Goal: Communication & Community: Answer question/provide support

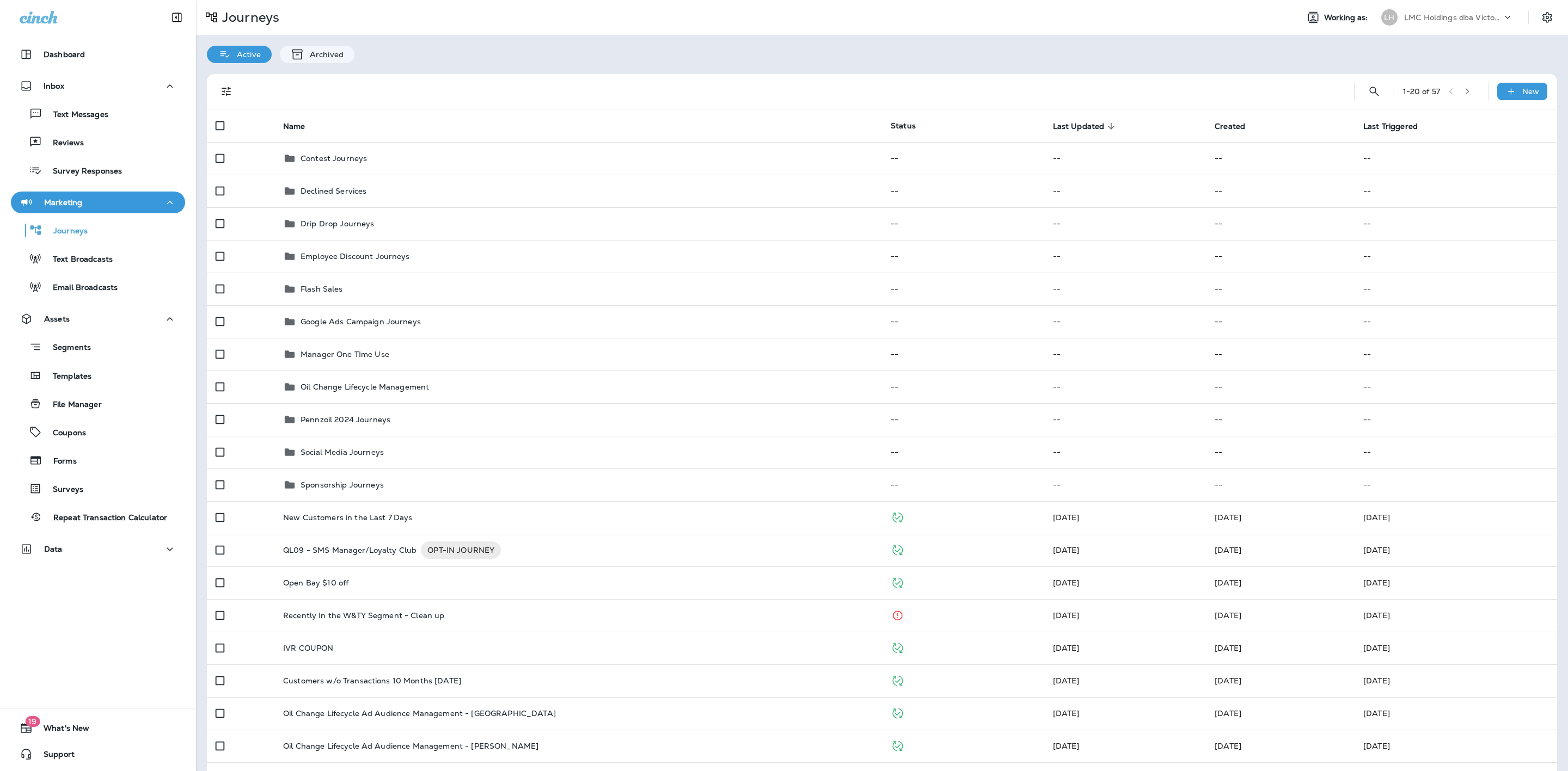
scroll to position [245, 0]
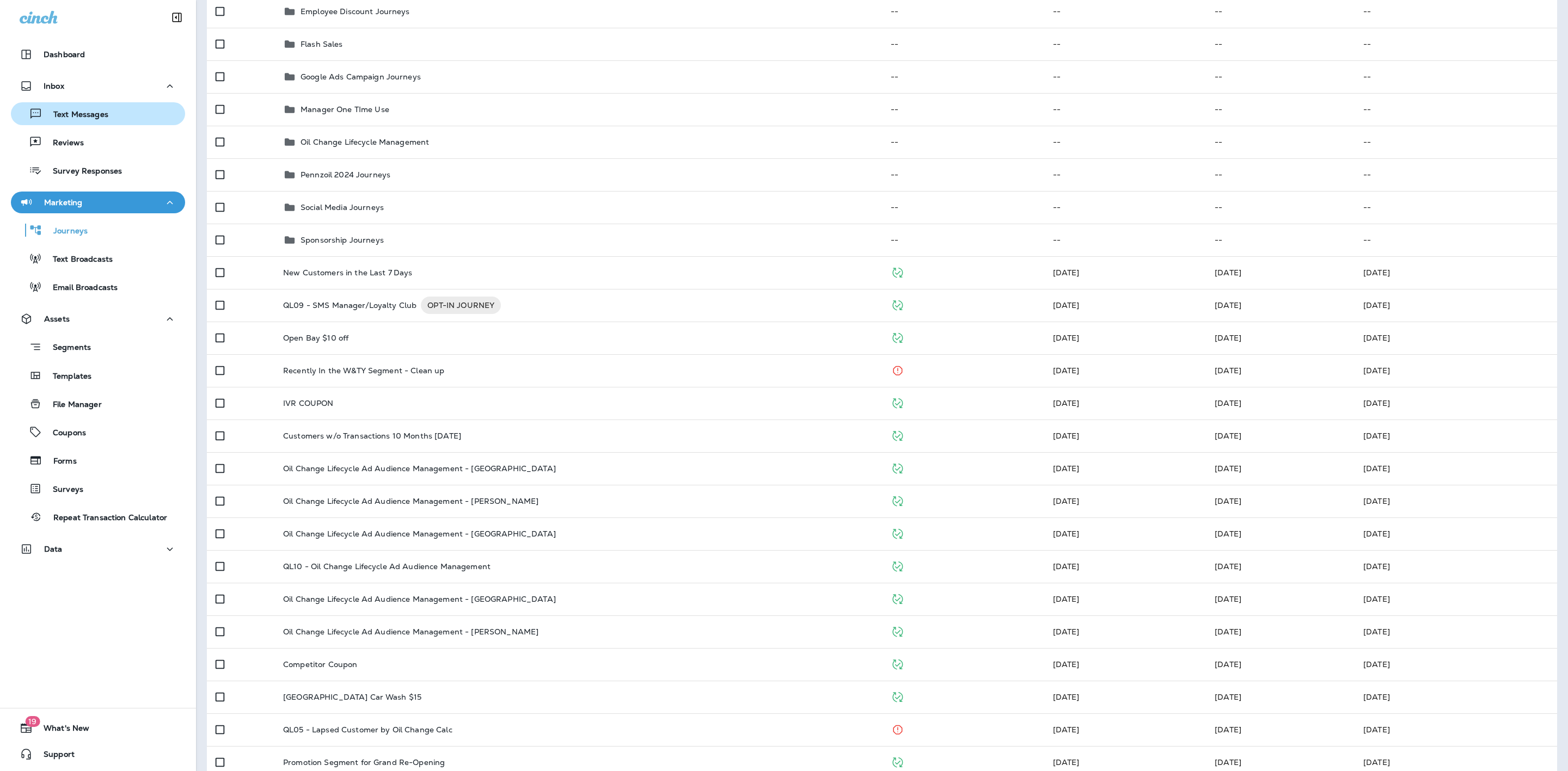
click at [115, 116] on div "Text Messages" at bounding box center [98, 113] width 166 height 16
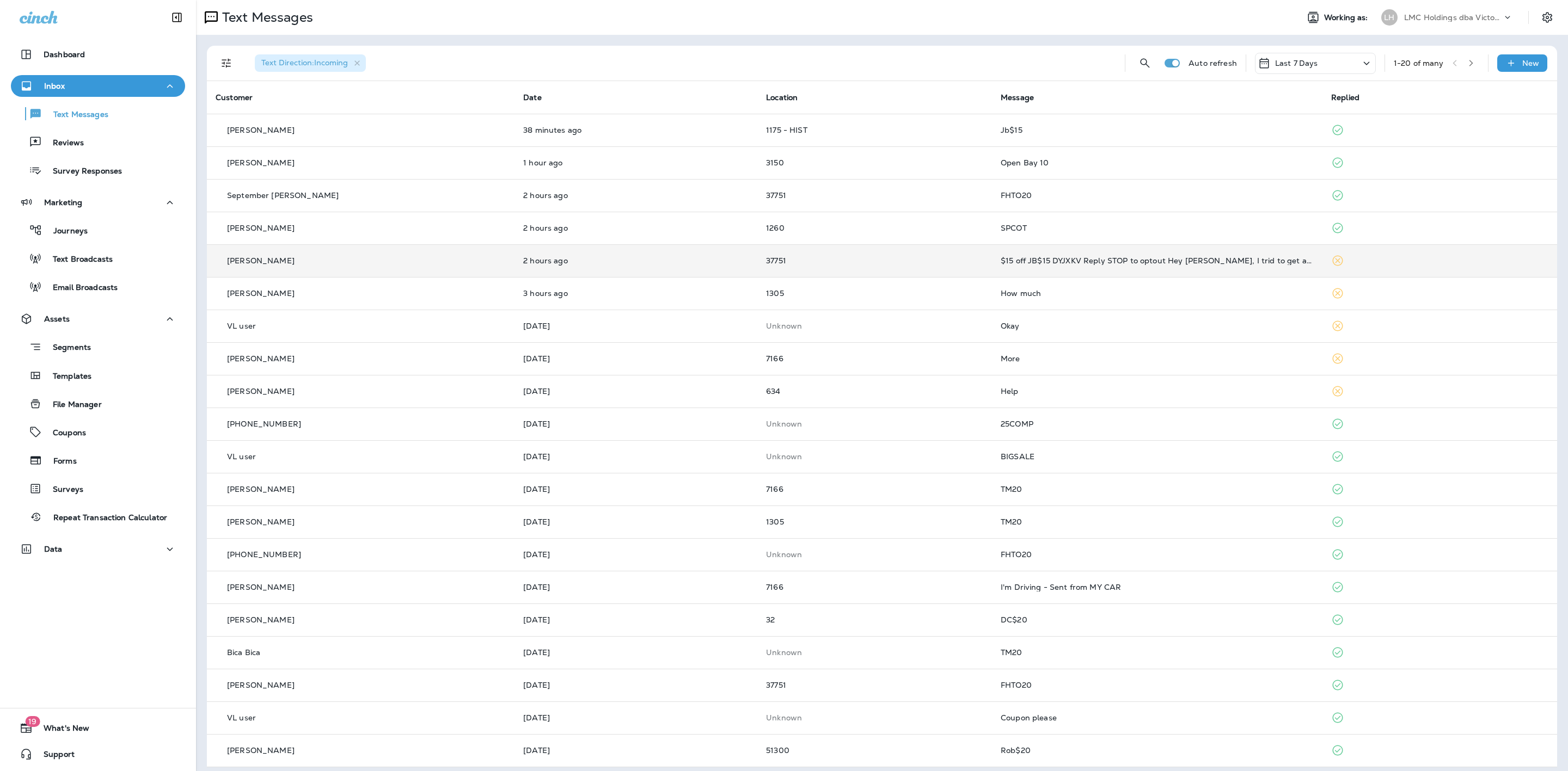
click at [910, 265] on td "37751" at bounding box center [874, 261] width 235 height 33
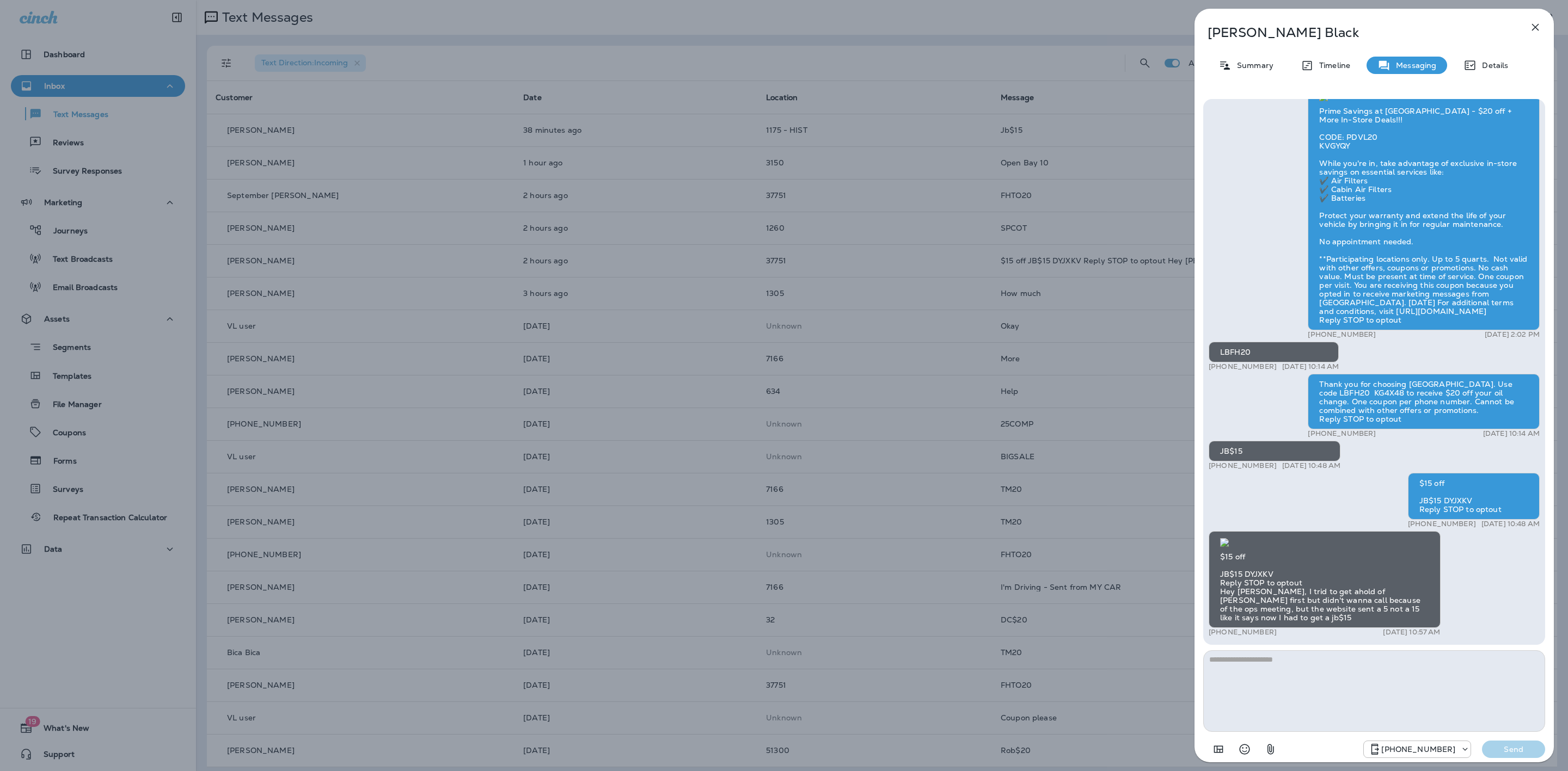
click at [809, 235] on div "[PERSON_NAME] Summary Timeline Messaging Details Thank you for choosing Victory…" at bounding box center [784, 386] width 1568 height 771
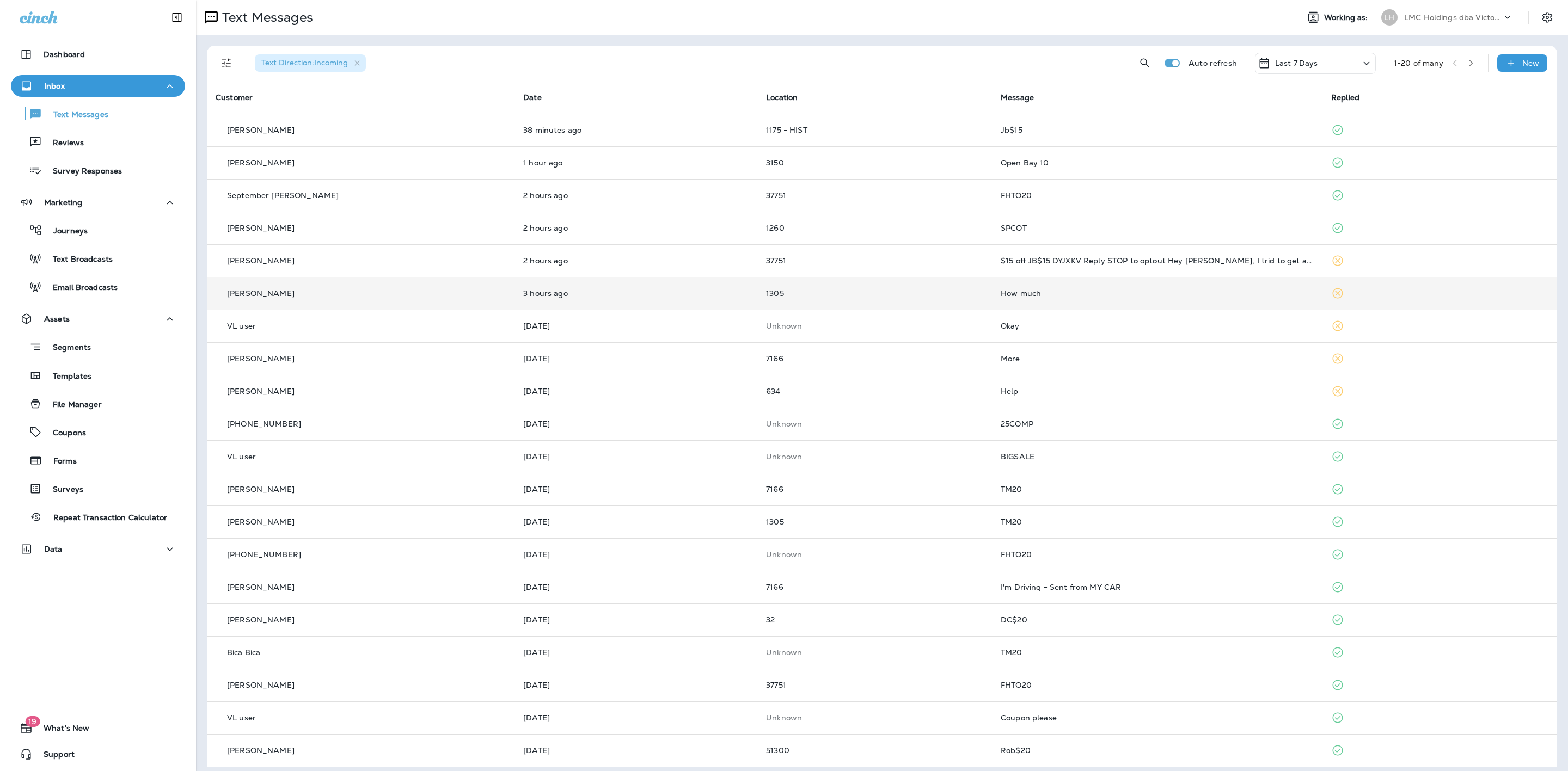
click at [807, 293] on p "1305" at bounding box center [874, 293] width 217 height 9
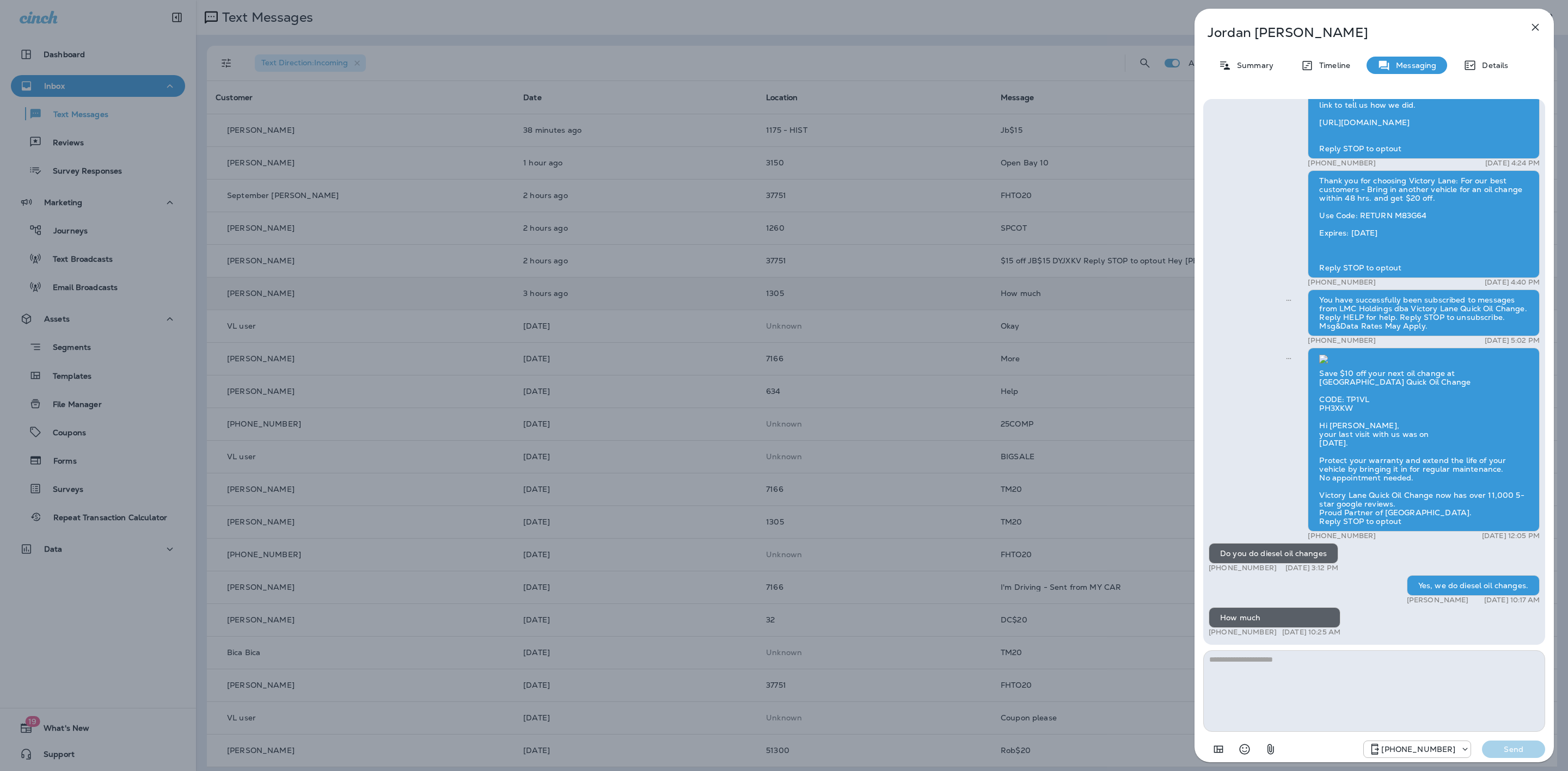
click at [1339, 672] on textarea at bounding box center [1374, 691] width 342 height 81
click at [1481, 54] on div "[PERSON_NAME] Summary Timeline Messaging Details Tm20 +1 (989) 233-3363 [DATE] …" at bounding box center [1374, 388] width 359 height 760
click at [1481, 61] on p "Details" at bounding box center [1492, 65] width 31 height 9
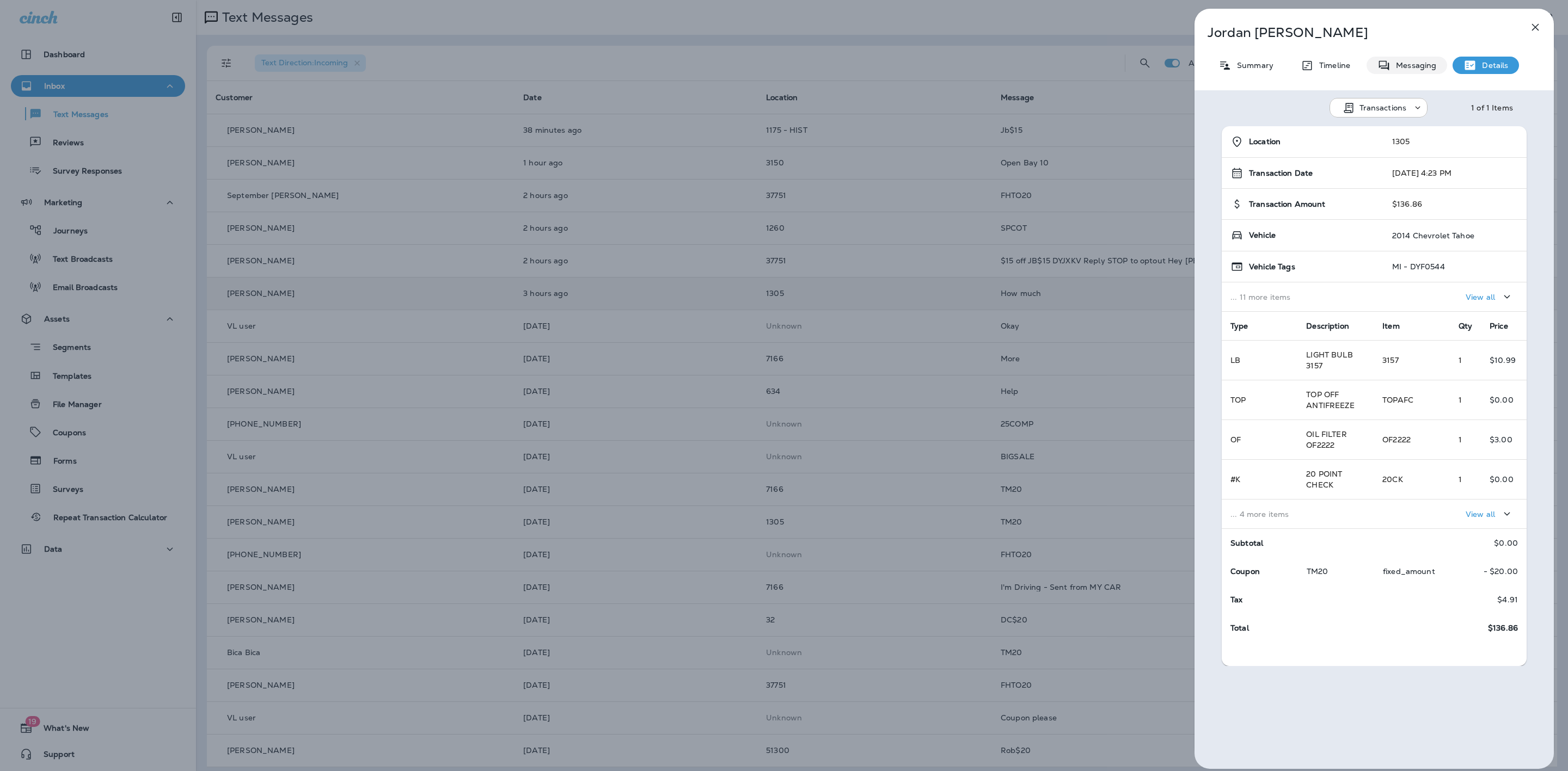
click at [1418, 70] on div "Messaging" at bounding box center [1407, 65] width 81 height 17
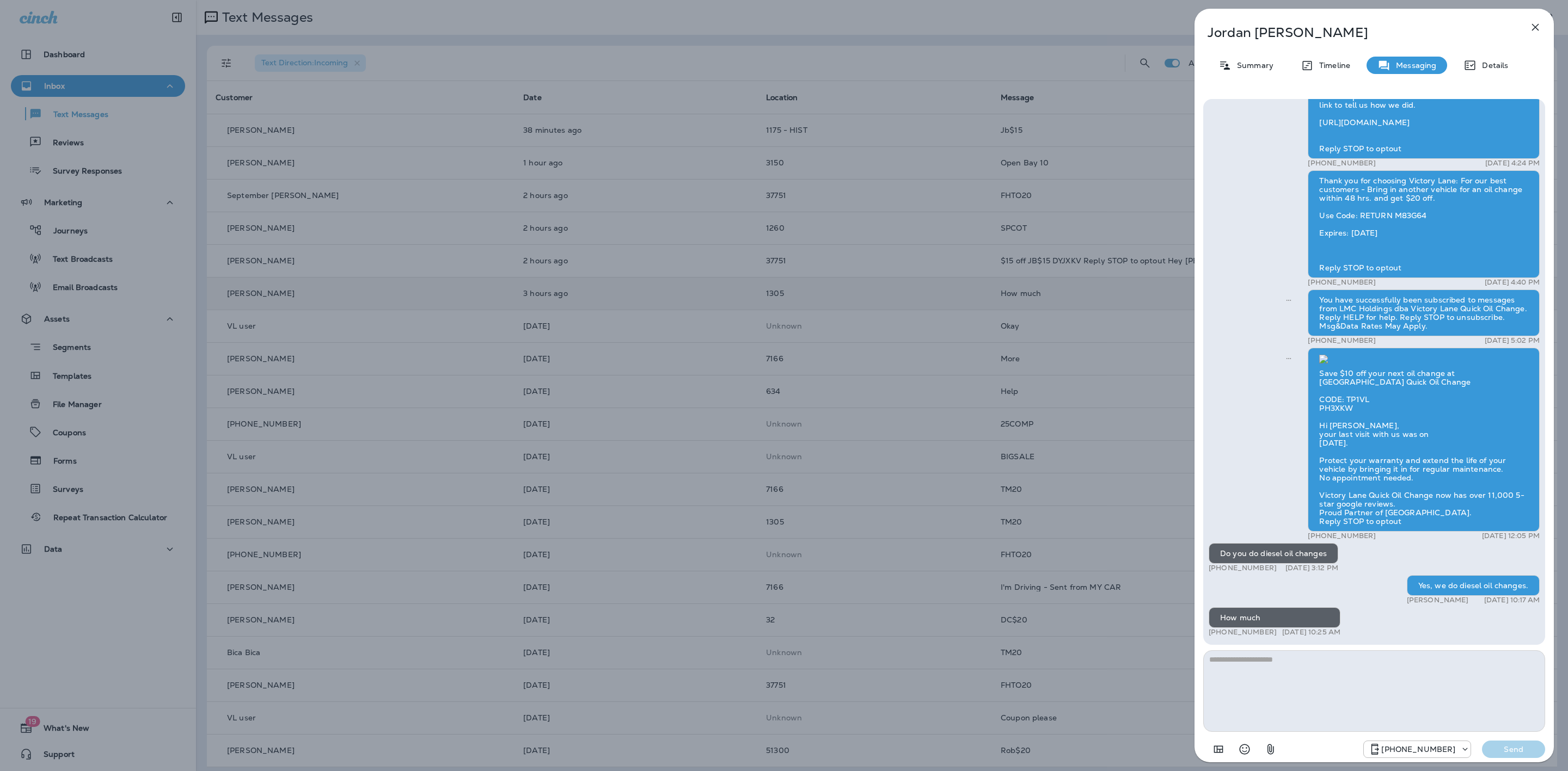
click at [1260, 676] on textarea at bounding box center [1374, 691] width 342 height 81
type textarea "**********"
click at [1479, 57] on div "Details" at bounding box center [1485, 65] width 66 height 17
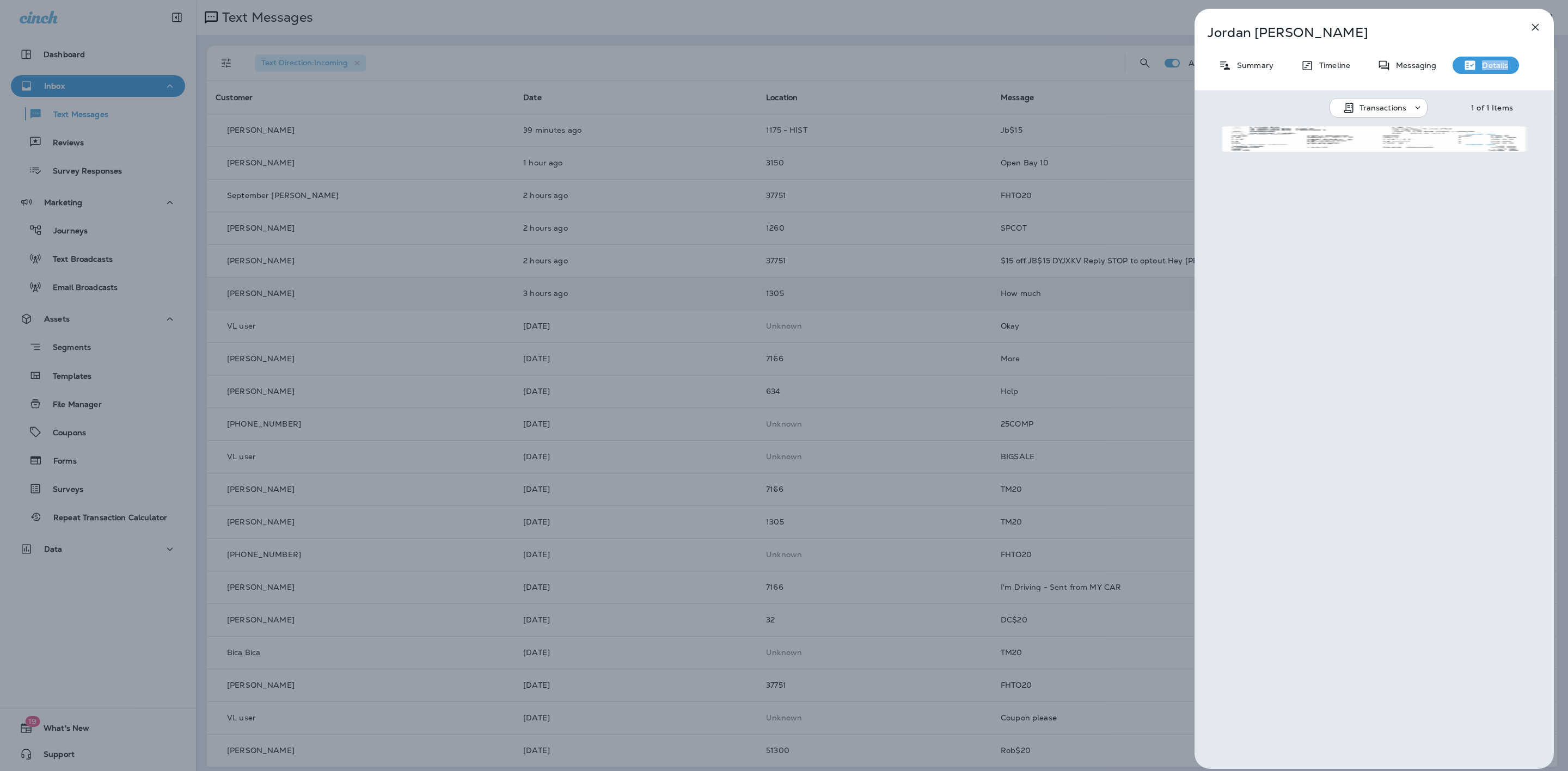
click at [1479, 57] on div "Details" at bounding box center [1485, 65] width 66 height 17
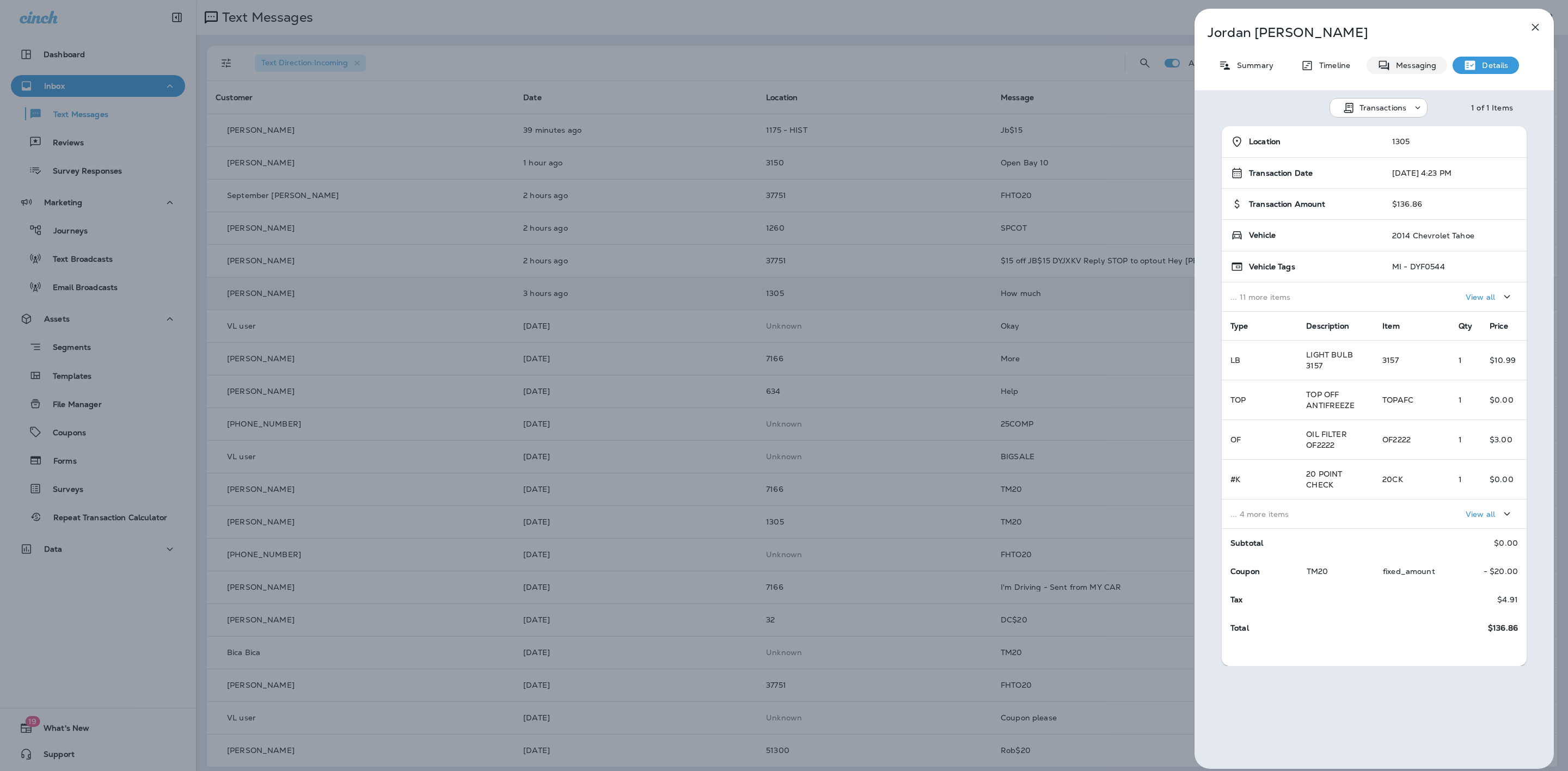
click at [1420, 61] on p "Messaging" at bounding box center [1413, 65] width 46 height 9
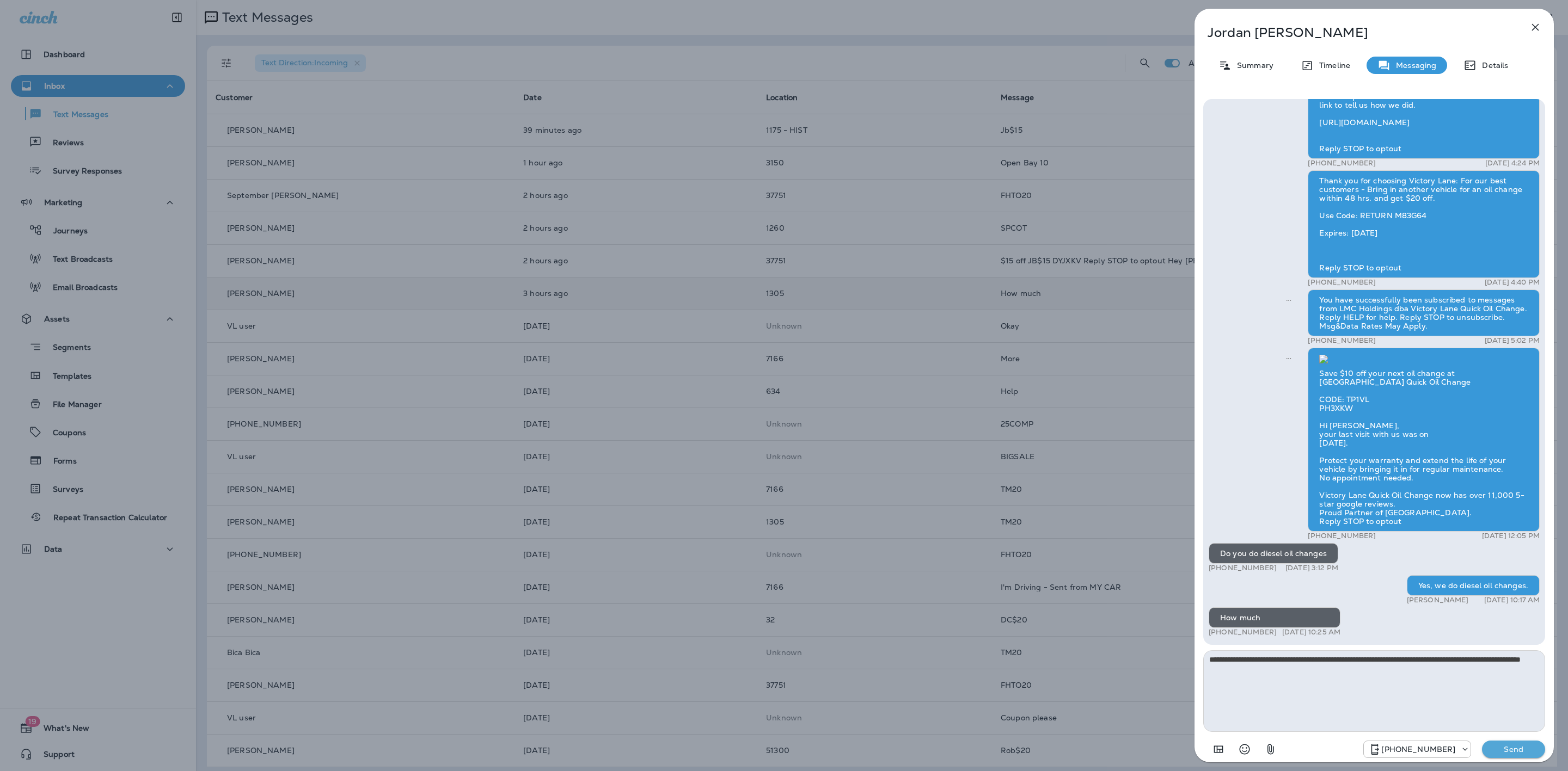
type textarea "**********"
click at [1500, 748] on p "Send" at bounding box center [1514, 749] width 46 height 9
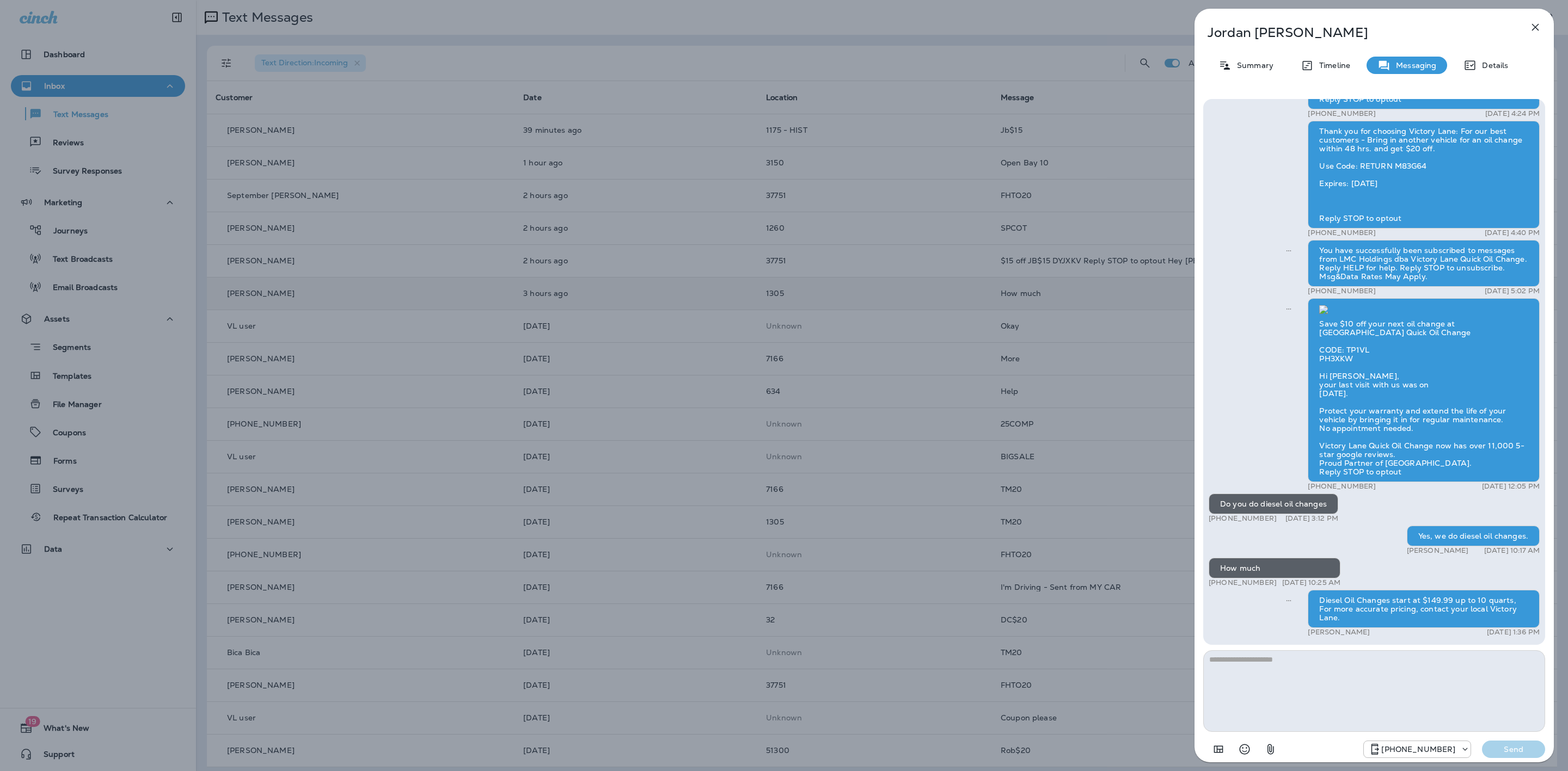
click at [1536, 31] on icon "button" at bounding box center [1535, 27] width 13 height 13
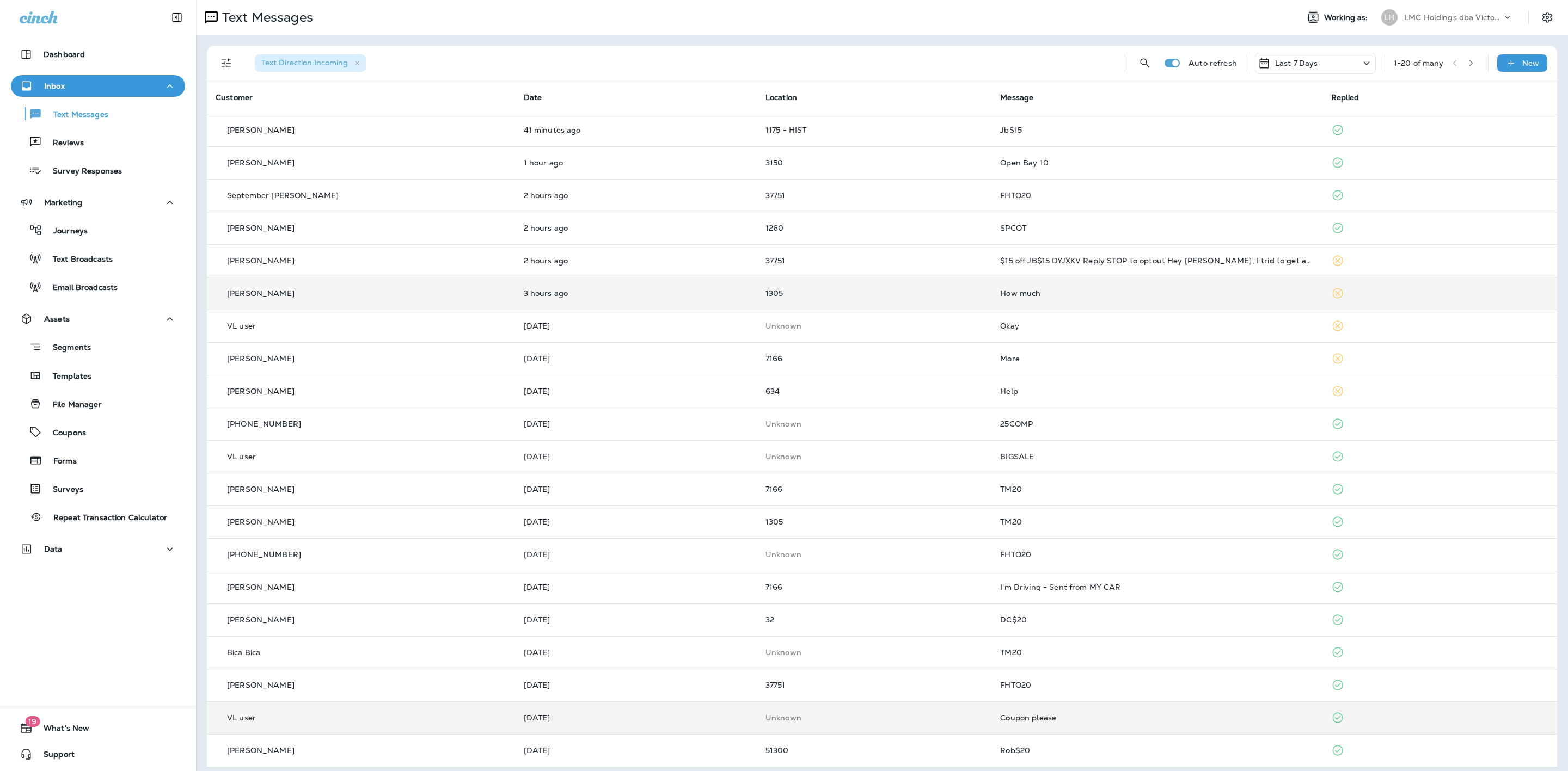
click at [1173, 707] on td "Coupon please" at bounding box center [1156, 717] width 330 height 33
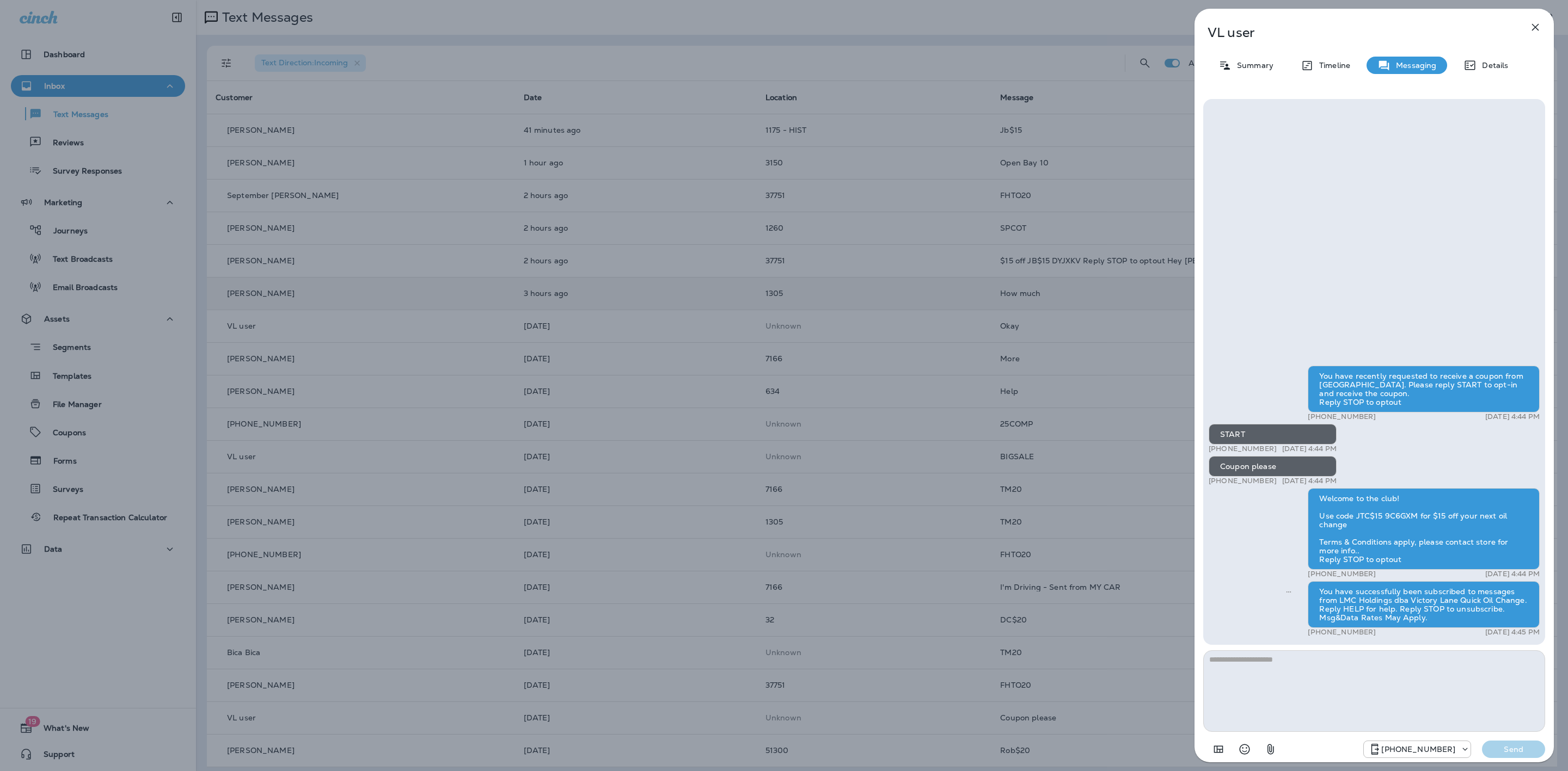
click at [1539, 25] on icon "button" at bounding box center [1535, 27] width 13 height 13
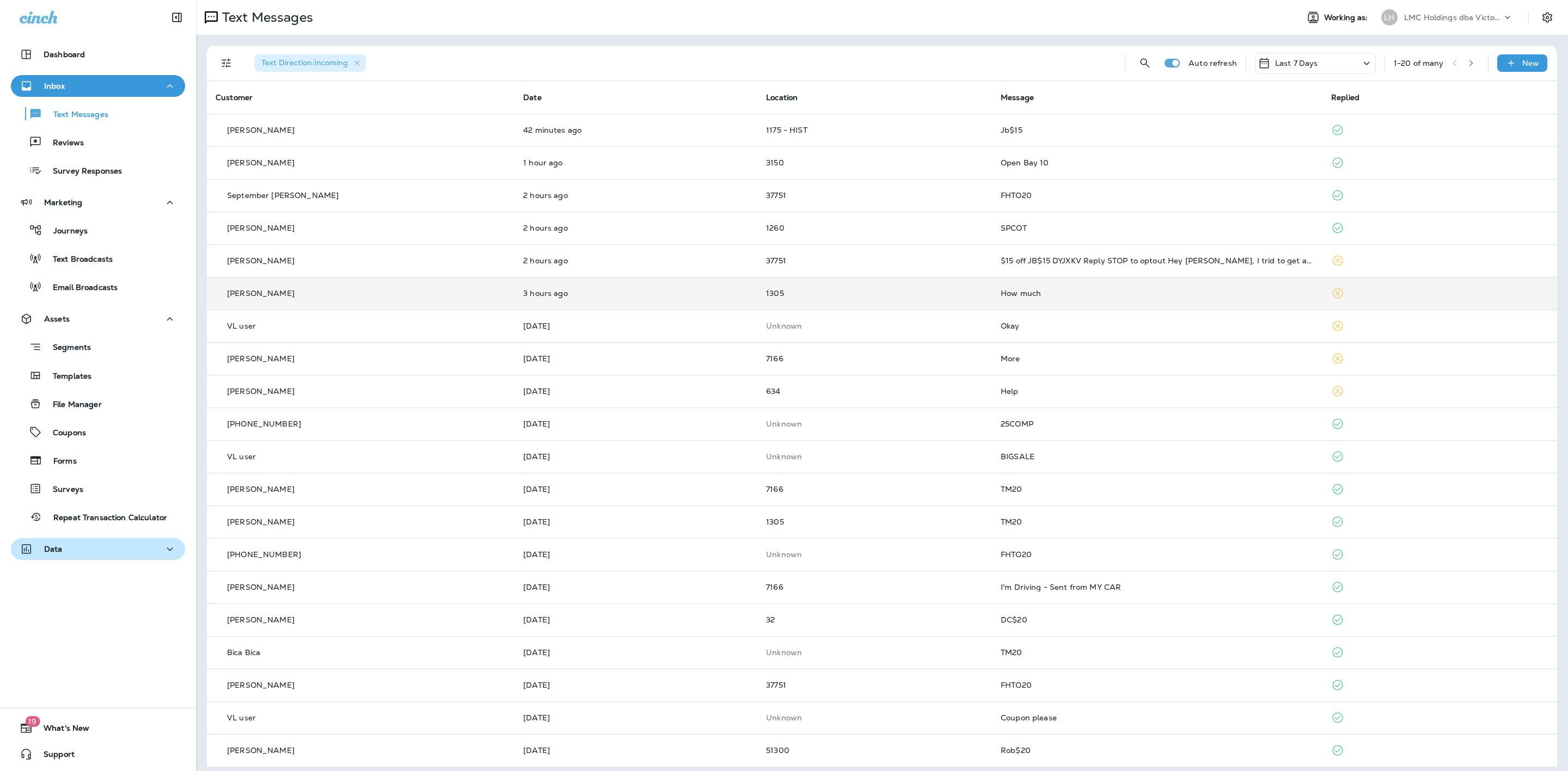
click at [82, 552] on div "Data" at bounding box center [98, 549] width 157 height 14
click at [98, 572] on div "Analytics" at bounding box center [98, 576] width 166 height 16
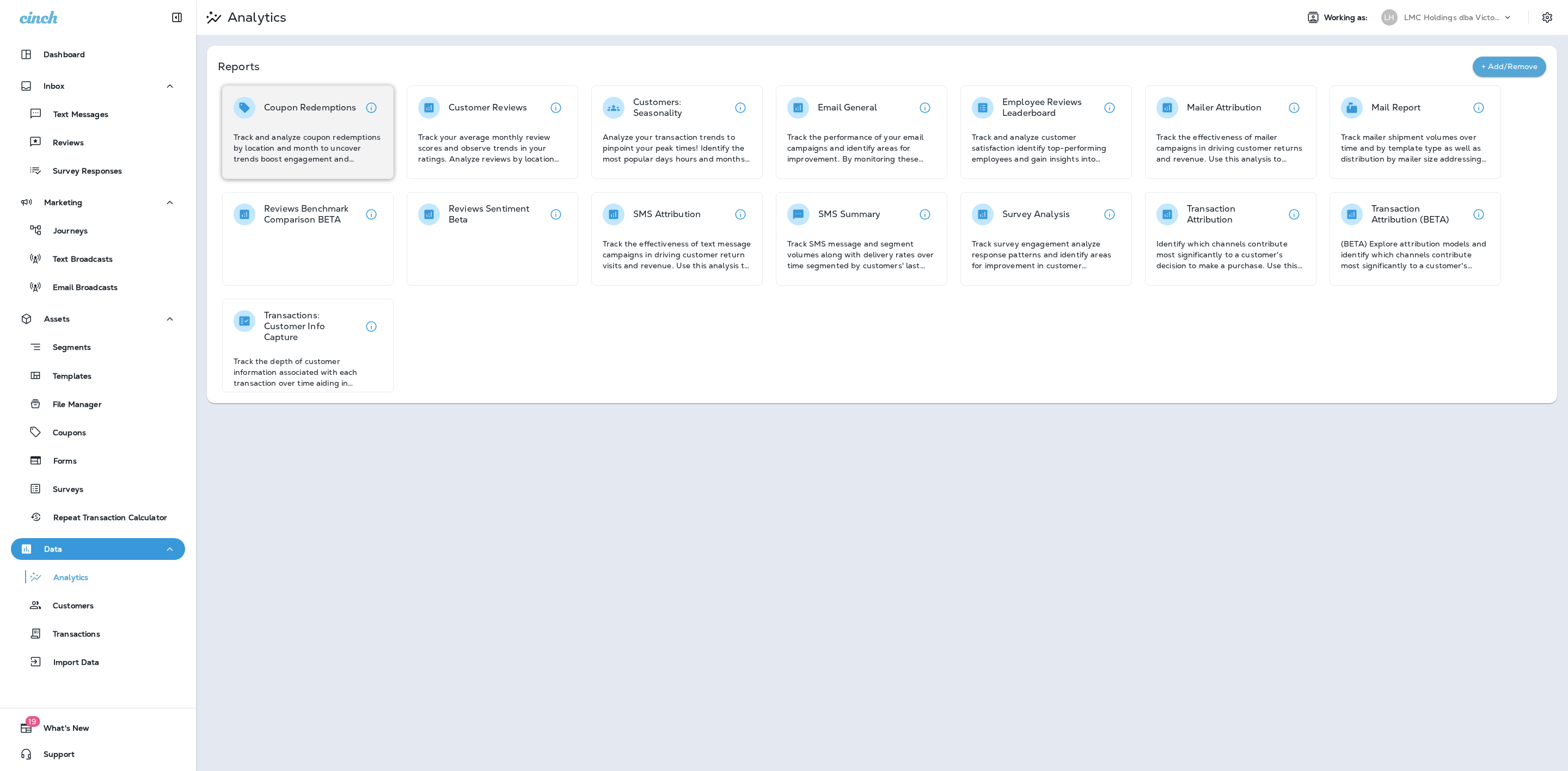
click at [325, 113] on p "Coupon Redemptions" at bounding box center [310, 107] width 92 height 11
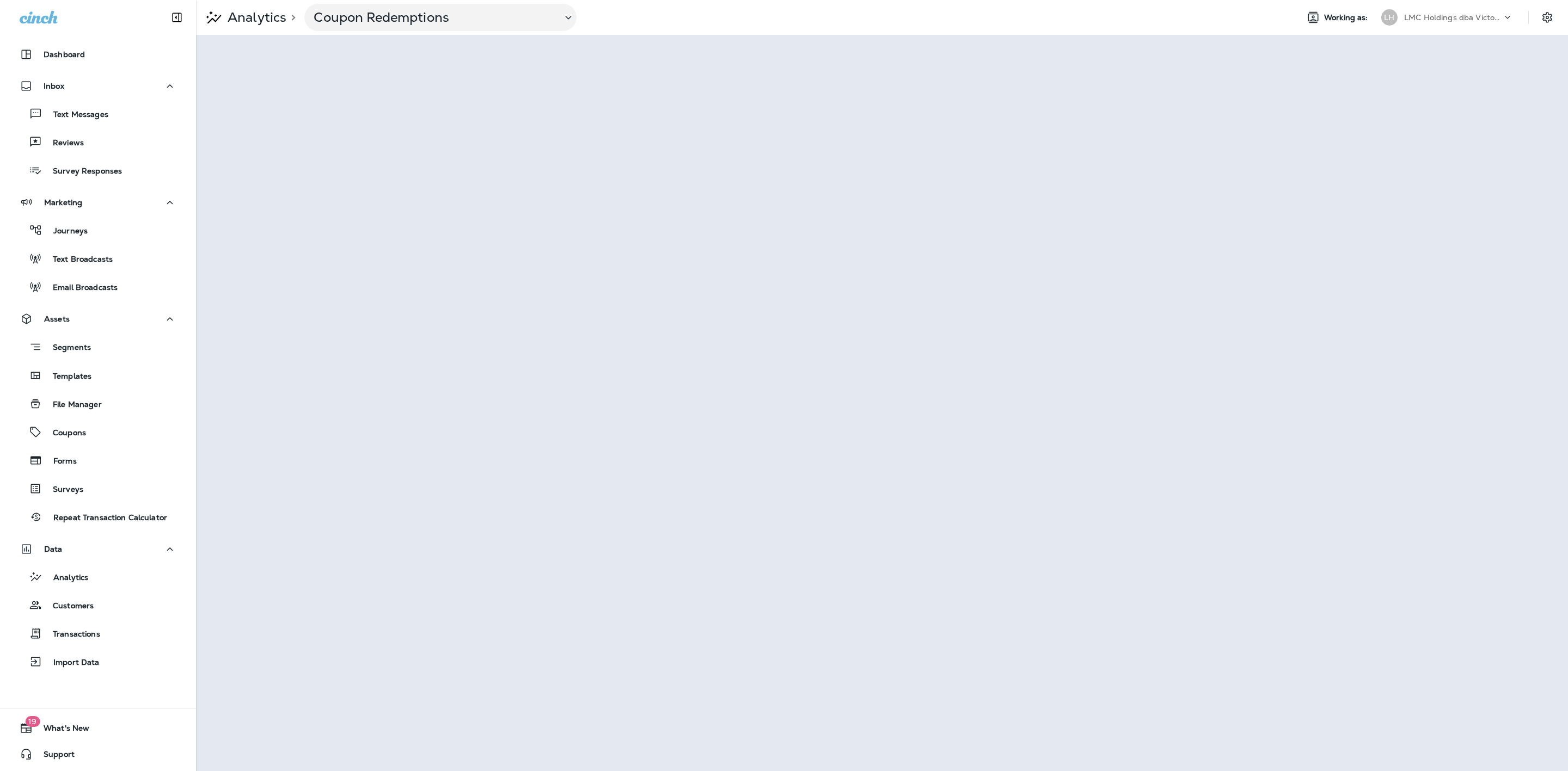
click at [1093, 15] on div "Analytics > Coupon Redemptions" at bounding box center [742, 17] width 1093 height 27
